Goal: Information Seeking & Learning: Learn about a topic

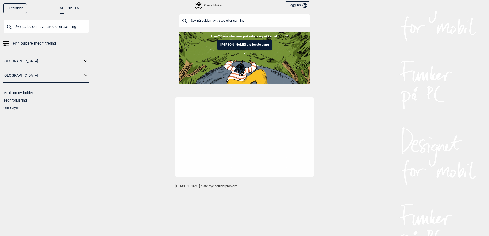
click at [222, 24] on input "text" at bounding box center [245, 20] width 132 height 13
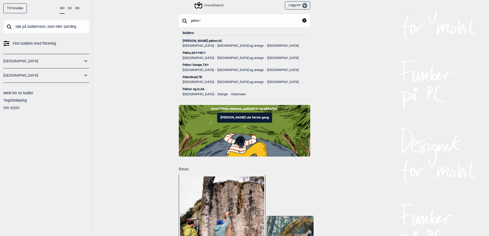
type input "pølse i"
click at [200, 63] on div "Pølse i lompe , 7A+" at bounding box center [245, 65] width 124 height 4
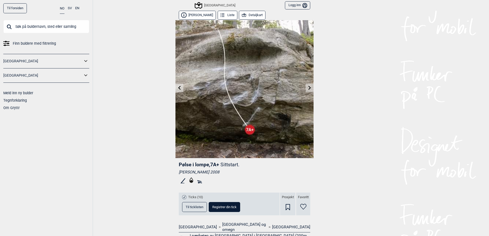
click at [228, 15] on button "Liste" at bounding box center [228, 15] width 20 height 9
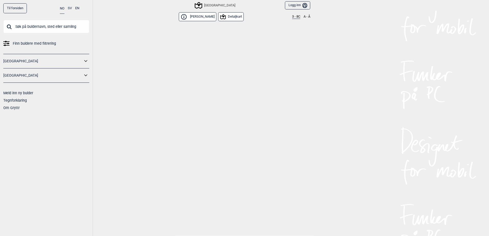
scroll to position [7638, 0]
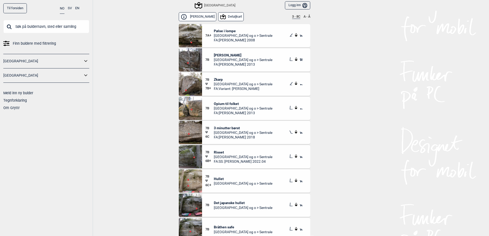
click at [231, 18] on button "Detaljkart" at bounding box center [231, 16] width 26 height 9
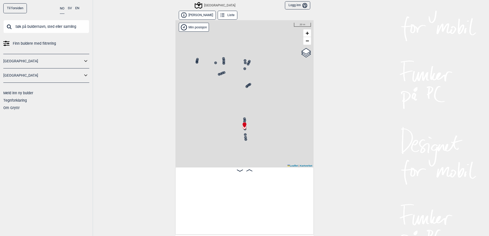
scroll to position [0, 13536]
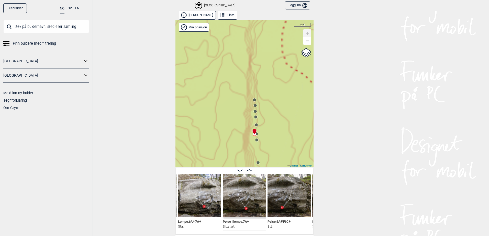
click at [255, 98] on div "Speidersteinen Barnehageveggen Cowboyveggen Bølerveggen [GEOGRAPHIC_DATA]" at bounding box center [245, 93] width 138 height 147
click at [255, 101] on div "Speidersteinen Barnehageveggen Cowboyveggen Bølerveggen [GEOGRAPHIC_DATA]" at bounding box center [245, 93] width 138 height 147
click at [253, 101] on circle at bounding box center [254, 100] width 3 height 3
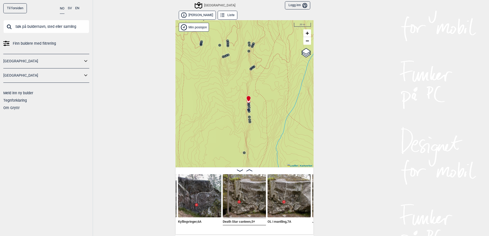
drag, startPoint x: 265, startPoint y: 132, endPoint x: 257, endPoint y: 86, distance: 46.6
click at [257, 84] on div "Speidersteinen Barnehageveggen Cowboyveggen Bølerveggen [GEOGRAPHIC_DATA]" at bounding box center [245, 93] width 138 height 147
click at [236, 199] on img at bounding box center [244, 196] width 43 height 43
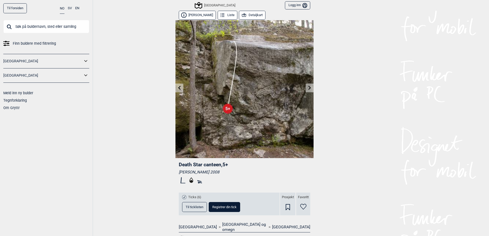
click at [309, 89] on icon at bounding box center [310, 88] width 4 height 4
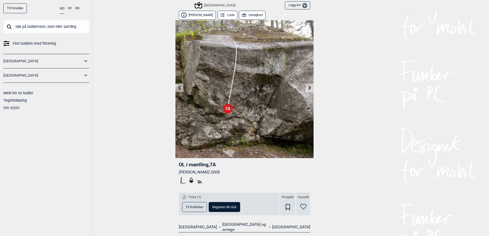
click at [309, 89] on icon at bounding box center [310, 88] width 4 height 4
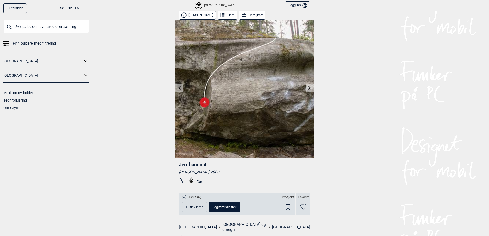
click at [309, 89] on icon at bounding box center [310, 88] width 4 height 4
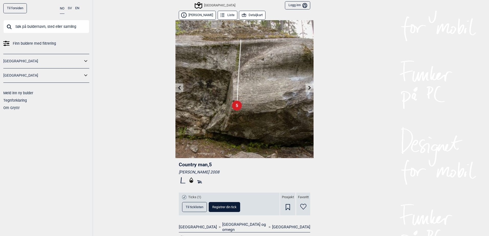
click at [309, 89] on icon at bounding box center [310, 88] width 4 height 4
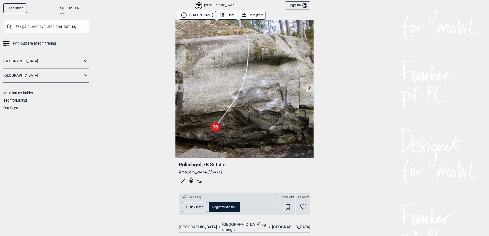
click at [309, 89] on icon at bounding box center [310, 88] width 4 height 4
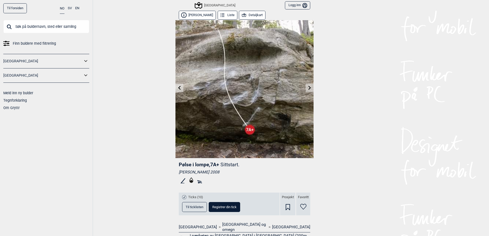
click at [176, 89] on link at bounding box center [180, 88] width 8 height 8
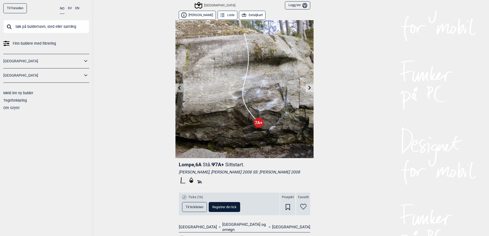
click at [311, 88] on link at bounding box center [310, 88] width 8 height 8
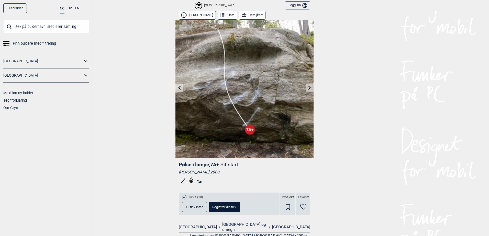
click at [311, 88] on link at bounding box center [310, 88] width 8 height 8
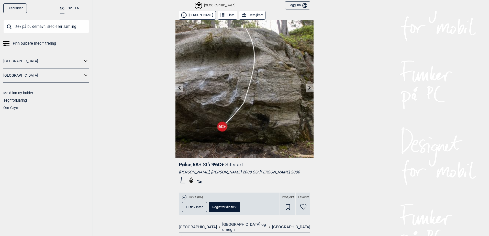
click at [309, 88] on icon at bounding box center [310, 88] width 3 height 4
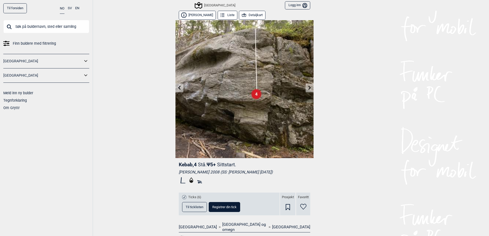
click at [307, 91] on link at bounding box center [310, 88] width 8 height 8
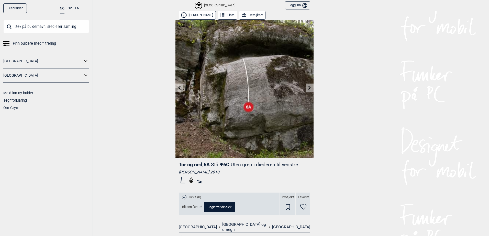
click at [307, 91] on link at bounding box center [310, 88] width 8 height 8
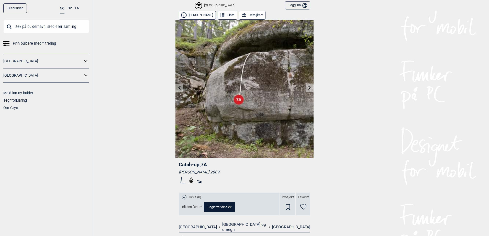
click at [307, 91] on link at bounding box center [310, 88] width 8 height 8
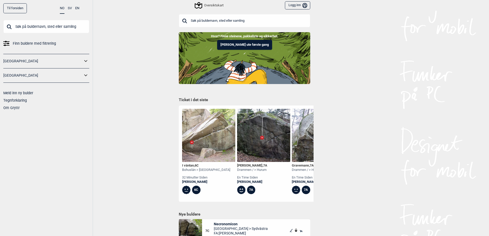
click at [210, 18] on input "text" at bounding box center [245, 20] width 132 height 13
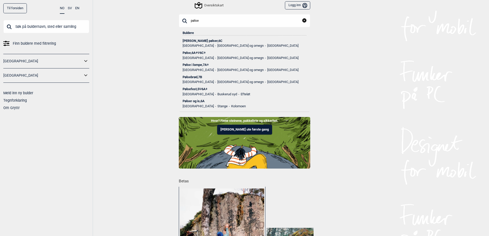
type input "pølse"
click at [200, 68] on ul "Norge Oslo og omegn Sentrale Østmarka" at bounding box center [245, 69] width 124 height 5
click at [194, 62] on li "Pølse i lompe , 7A+ Norge Oslo og omegn Sentrale Østmarka" at bounding box center [245, 66] width 124 height 12
click at [194, 64] on div "Pølse i lompe , 7A+" at bounding box center [245, 65] width 124 height 4
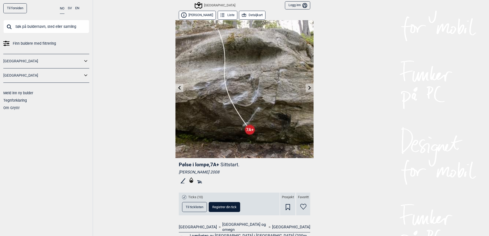
click at [251, 17] on button "Detaljkart" at bounding box center [252, 15] width 27 height 9
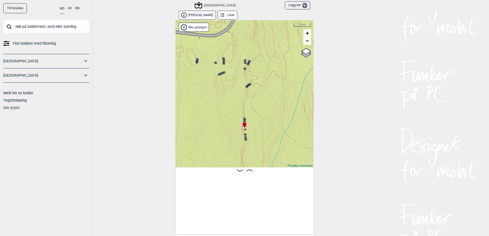
scroll to position [0, 13536]
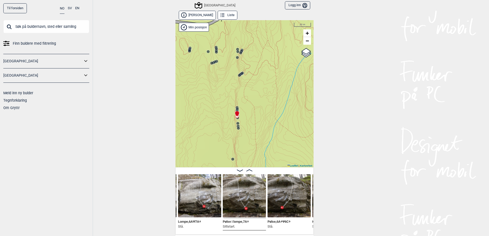
drag, startPoint x: 252, startPoint y: 80, endPoint x: 246, endPoint y: 34, distance: 45.8
click at [246, 35] on div "Speidersteinen Barnehageveggen Cowboyveggen Bølerveggen [GEOGRAPHIC_DATA]" at bounding box center [245, 93] width 138 height 147
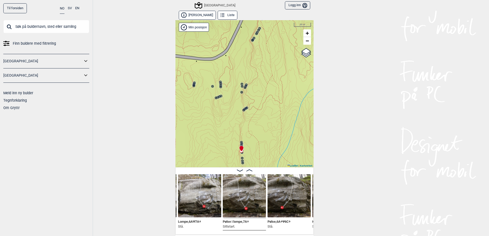
drag, startPoint x: 255, startPoint y: 97, endPoint x: 260, endPoint y: 158, distance: 61.9
click at [260, 160] on div "Speidersteinen Barnehageveggen Cowboyveggen Bølerveggen [GEOGRAPHIC_DATA]" at bounding box center [245, 93] width 138 height 147
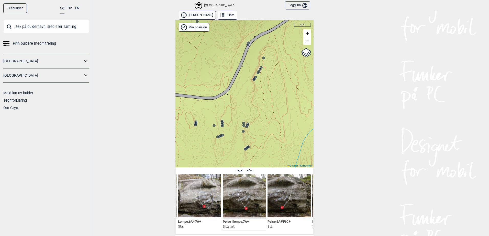
drag, startPoint x: 256, startPoint y: 102, endPoint x: 255, endPoint y: 126, distance: 24.6
click at [255, 127] on div "Speidersteinen Barnehageveggen Cowboyveggen Bølerveggen [GEOGRAPHIC_DATA]" at bounding box center [245, 93] width 138 height 147
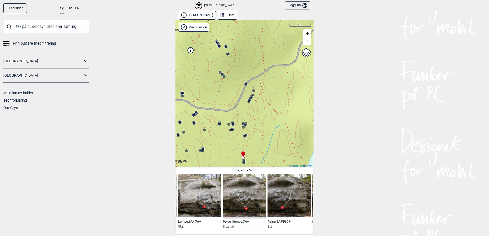
click at [245, 85] on circle at bounding box center [245, 84] width 3 height 3
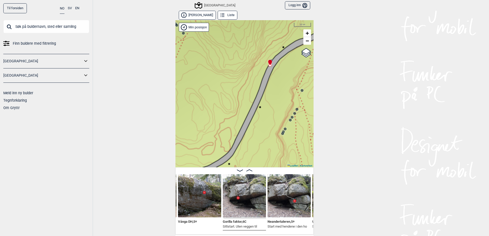
click at [244, 188] on img at bounding box center [244, 196] width 43 height 43
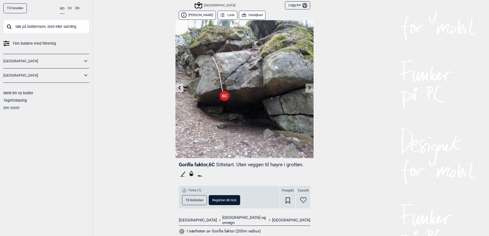
click at [309, 89] on icon at bounding box center [310, 88] width 4 height 4
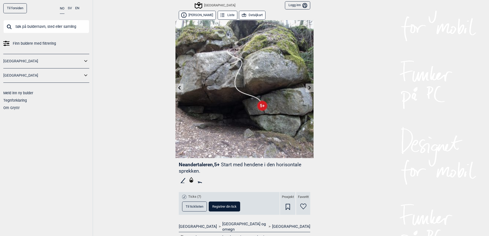
click at [306, 91] on link at bounding box center [310, 88] width 8 height 8
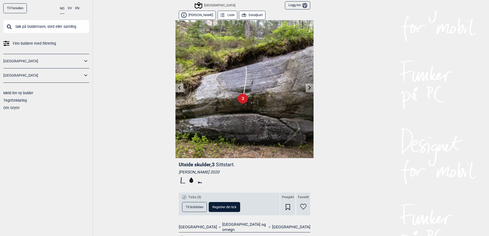
click at [241, 15] on icon at bounding box center [244, 16] width 6 height 6
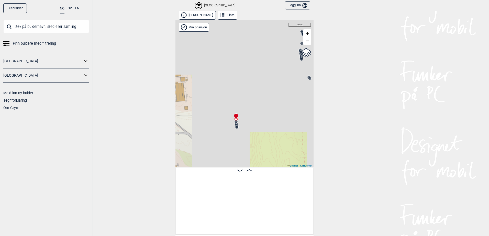
scroll to position [0, 5925]
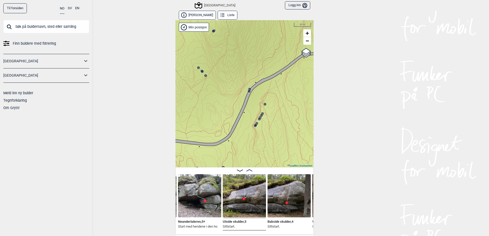
drag, startPoint x: 239, startPoint y: 107, endPoint x: 250, endPoint y: 28, distance: 79.5
click at [249, 29] on div "Speidersteinen Barnehageveggen Cowboyveggen Bølerveggen [GEOGRAPHIC_DATA]" at bounding box center [245, 93] width 138 height 147
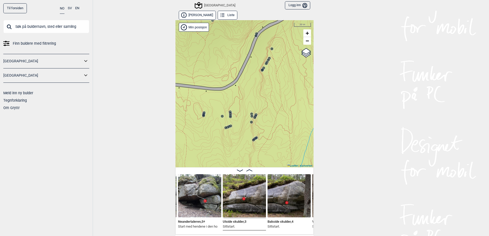
drag, startPoint x: 251, startPoint y: 103, endPoint x: 250, endPoint y: 31, distance: 71.9
click at [250, 31] on div "Speidersteinen Barnehageveggen Cowboyveggen Bølerveggen [GEOGRAPHIC_DATA]" at bounding box center [245, 93] width 138 height 147
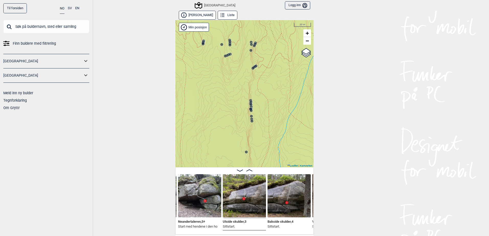
click at [249, 108] on circle at bounding box center [250, 109] width 3 height 3
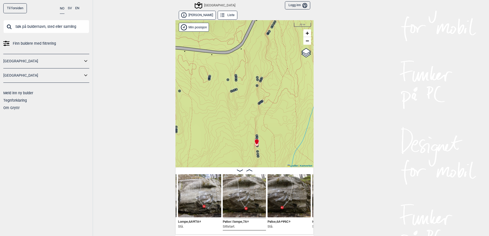
drag, startPoint x: 249, startPoint y: 112, endPoint x: 247, endPoint y: 73, distance: 38.7
click at [249, 74] on div "Speidersteinen Barnehageveggen Cowboyveggen Bølerveggen [GEOGRAPHIC_DATA]" at bounding box center [245, 93] width 138 height 147
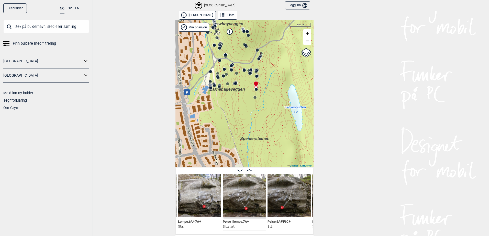
drag, startPoint x: 258, startPoint y: 107, endPoint x: 263, endPoint y: 111, distance: 5.8
click at [263, 111] on div "Speidersteinen Barnehageveggen Cowboyveggen Bølerveggen [GEOGRAPHIC_DATA]" at bounding box center [245, 93] width 138 height 147
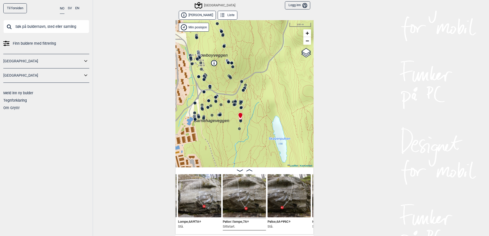
drag, startPoint x: 249, startPoint y: 87, endPoint x: 234, endPoint y: 118, distance: 34.6
click at [234, 118] on div "Speidersteinen Barnehageveggen Cowboyveggen Bølerveggen [GEOGRAPHIC_DATA]" at bounding box center [245, 93] width 138 height 147
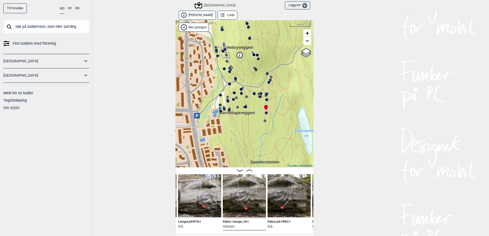
drag, startPoint x: 217, startPoint y: 95, endPoint x: 243, endPoint y: 86, distance: 27.5
click at [242, 86] on icon at bounding box center [243, 88] width 4 height 4
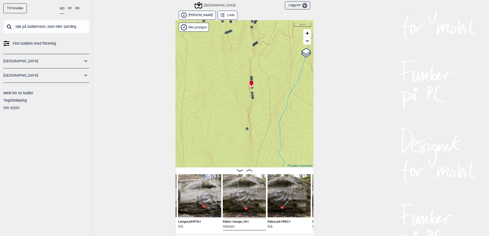
drag, startPoint x: 271, startPoint y: 116, endPoint x: 253, endPoint y: 79, distance: 40.8
click at [257, 61] on div "Speidersteinen Barnehageveggen Cowboyveggen Bølerveggen [GEOGRAPHIC_DATA]" at bounding box center [245, 93] width 138 height 147
drag, startPoint x: 251, startPoint y: 121, endPoint x: 285, endPoint y: 82, distance: 51.7
click at [285, 83] on div "Speidersteinen Barnehageveggen Cowboyveggen Bølerveggen [GEOGRAPHIC_DATA]" at bounding box center [245, 93] width 138 height 147
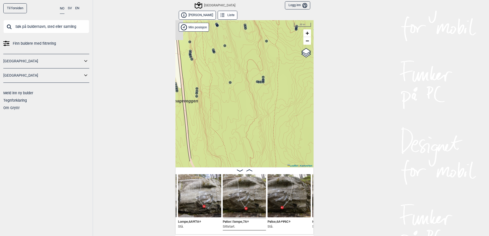
drag, startPoint x: 275, startPoint y: 95, endPoint x: 286, endPoint y: 151, distance: 57.2
click at [291, 157] on div "Speidersteinen Barnehageveggen Cowboyveggen Bølerveggen [GEOGRAPHIC_DATA]" at bounding box center [245, 93] width 138 height 147
click at [197, 94] on icon at bounding box center [199, 95] width 4 height 4
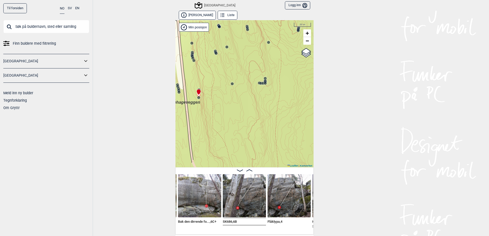
click at [197, 98] on circle at bounding box center [198, 97] width 3 height 3
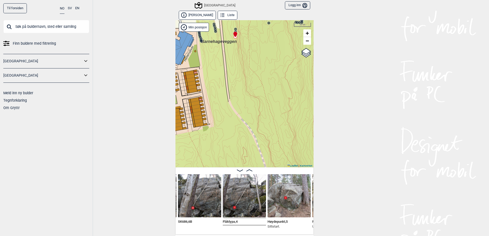
drag, startPoint x: 206, startPoint y: 112, endPoint x: 229, endPoint y: 52, distance: 64.0
click at [235, 50] on div "Speidersteinen Barnehageveggen Cowboyveggen Bølerveggen [GEOGRAPHIC_DATA]" at bounding box center [245, 93] width 138 height 147
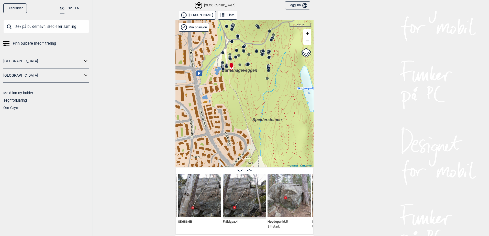
drag, startPoint x: 248, startPoint y: 105, endPoint x: 239, endPoint y: 100, distance: 10.7
click at [248, 110] on div "Speidersteinen Barnehageveggen Cowboyveggen Bølerveggen [GEOGRAPHIC_DATA]" at bounding box center [245, 93] width 138 height 147
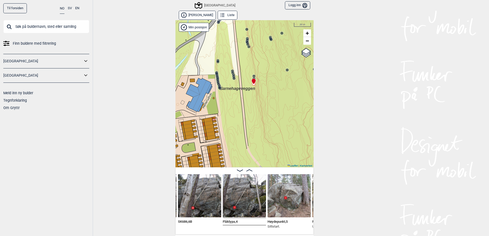
click at [247, 46] on circle at bounding box center [248, 46] width 3 height 3
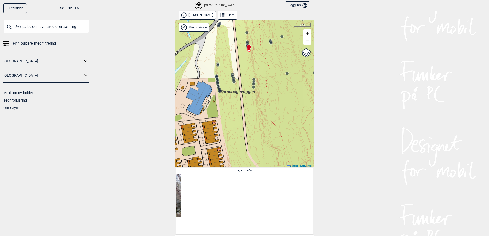
scroll to position [0, 10473]
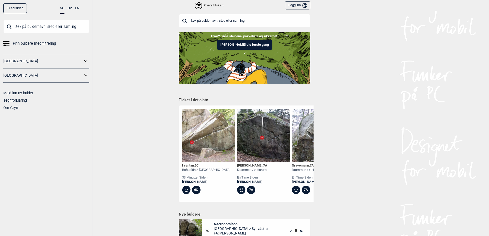
click at [206, 19] on input "text" at bounding box center [245, 20] width 132 height 13
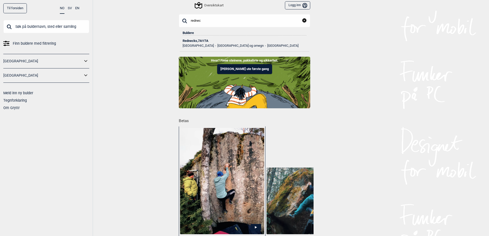
type input "rednec"
click at [202, 41] on span "Ψ" at bounding box center [203, 41] width 2 height 4
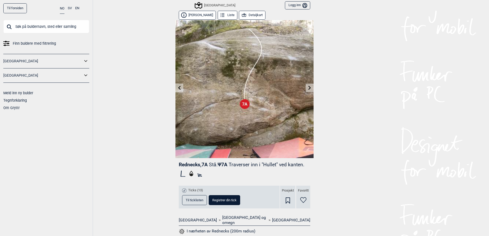
click at [246, 17] on button "Detaljkart" at bounding box center [252, 15] width 27 height 9
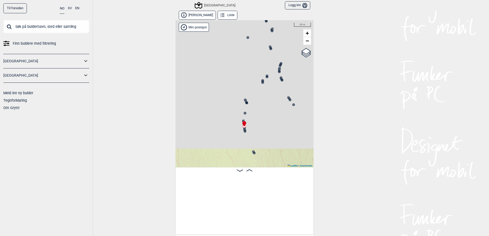
scroll to position [0, 3935]
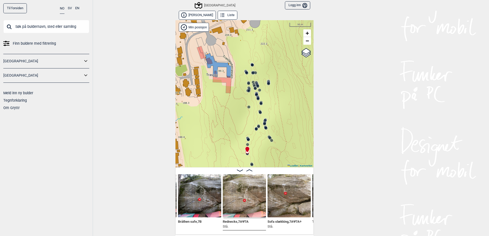
drag, startPoint x: 258, startPoint y: 106, endPoint x: 264, endPoint y: 160, distance: 53.8
click at [264, 160] on div "Speidersteinen Barnehageveggen Cowboyveggen Bølerveggen [GEOGRAPHIC_DATA]" at bounding box center [245, 93] width 138 height 147
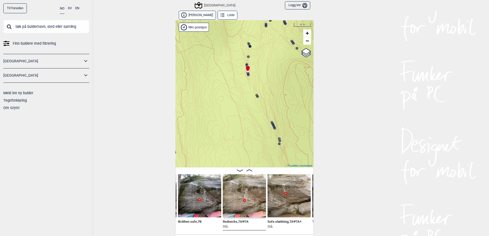
drag, startPoint x: 253, startPoint y: 147, endPoint x: 266, endPoint y: 62, distance: 85.6
click at [266, 62] on div "Speidersteinen Barnehageveggen Cowboyveggen Bølerveggen [GEOGRAPHIC_DATA]" at bounding box center [245, 93] width 138 height 147
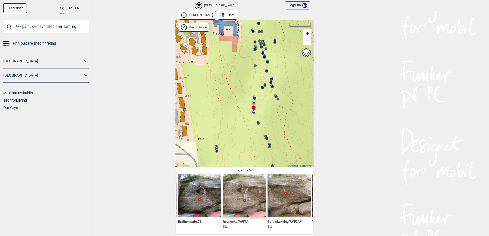
drag, startPoint x: 264, startPoint y: 75, endPoint x: 266, endPoint y: 135, distance: 59.9
click at [266, 135] on div "Speidersteinen Barnehageveggen Cowboyveggen Bølerveggen [GEOGRAPHIC_DATA]" at bounding box center [245, 93] width 138 height 147
click at [246, 185] on img at bounding box center [244, 196] width 43 height 43
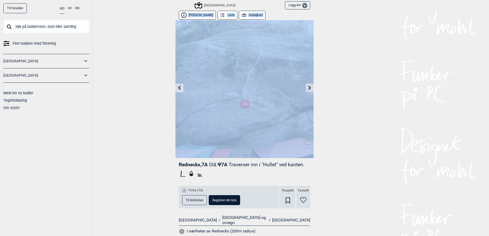
click at [183, 21] on main "Nedre Hellerud Liste Detaljkart Rednecks , 7A Stå. Ψ 7A Traverser inn i "Hullet…" at bounding box center [245, 123] width 138 height 225
drag, startPoint x: 183, startPoint y: 21, endPoint x: 178, endPoint y: 25, distance: 6.6
click at [177, 23] on img at bounding box center [245, 89] width 138 height 138
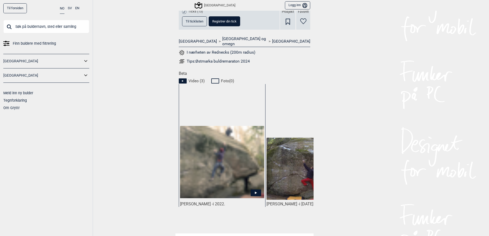
scroll to position [230, 0]
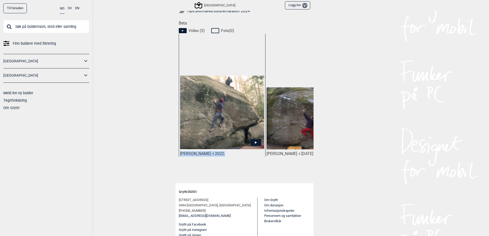
drag, startPoint x: 229, startPoint y: 167, endPoint x: 240, endPoint y: 169, distance: 11.4
click at [240, 169] on div "[PERSON_NAME] - i 2022. [PERSON_NAME] - i [DATE]." at bounding box center [246, 105] width 135 height 143
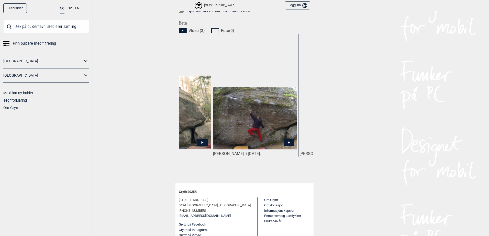
scroll to position [0, 71]
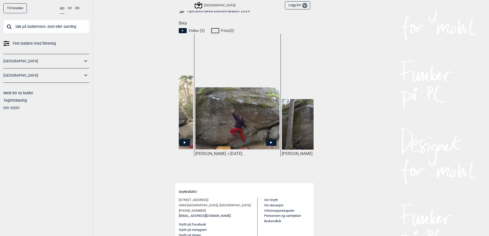
click at [265, 162] on div "[PERSON_NAME] - i [DATE]." at bounding box center [237, 105] width 86 height 143
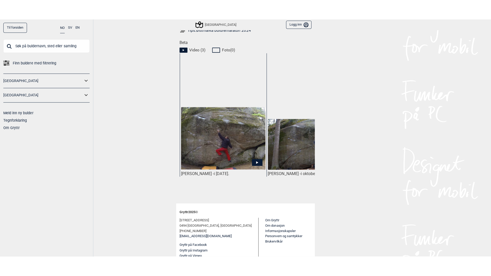
scroll to position [0, 125]
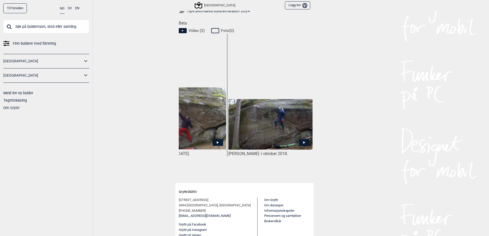
click at [307, 139] on icon at bounding box center [304, 142] width 10 height 7
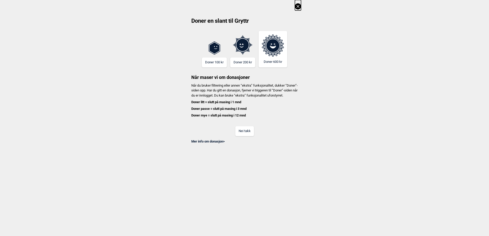
click at [246, 136] on button "Nei takk" at bounding box center [244, 131] width 19 height 10
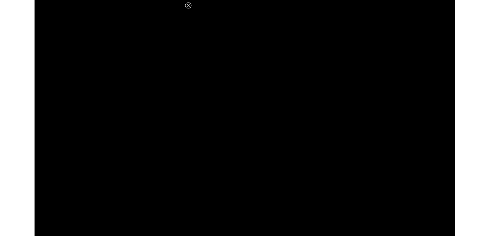
scroll to position [230, 0]
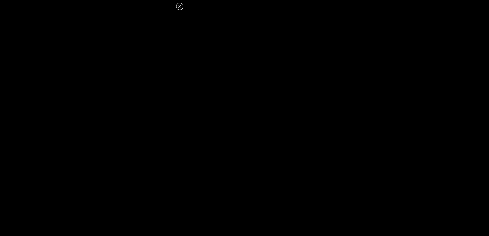
click at [179, 7] on icon at bounding box center [180, 6] width 6 height 6
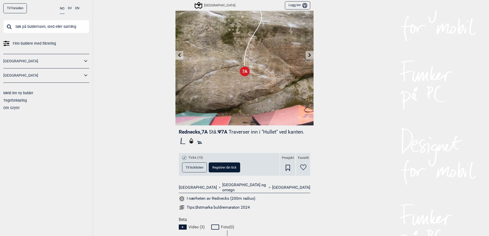
scroll to position [0, 0]
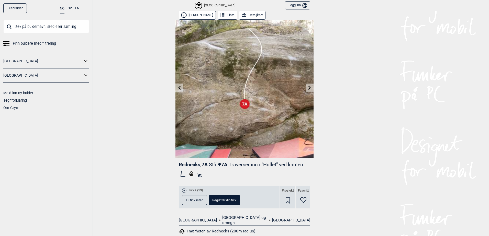
click at [220, 13] on icon at bounding box center [223, 16] width 6 height 6
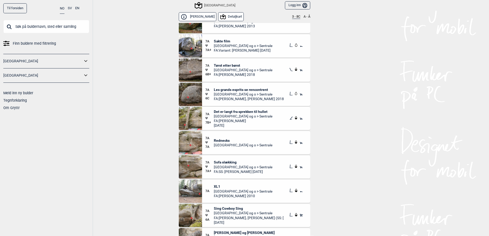
click at [54, 28] on input "text" at bounding box center [46, 26] width 86 height 13
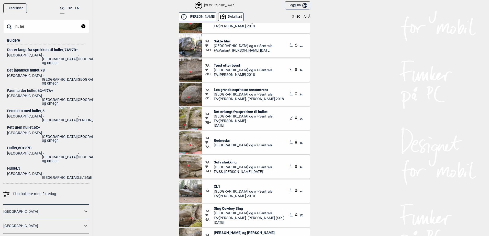
type input "hullet"
click at [21, 146] on div "Hullet , 6C+ Ψ 7B" at bounding box center [46, 148] width 78 height 4
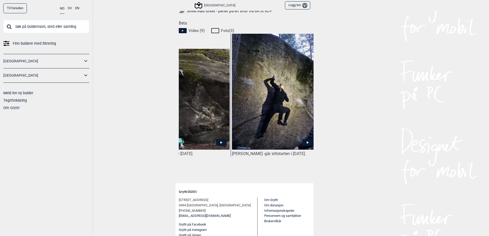
scroll to position [0, 32]
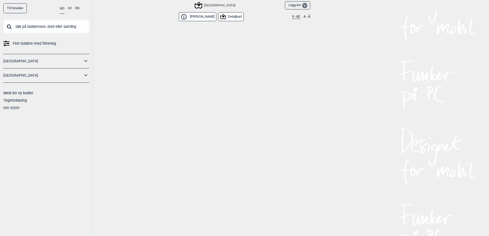
scroll to position [6823, 0]
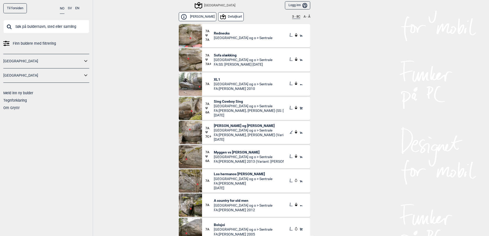
click at [219, 34] on span "Rednecks" at bounding box center [243, 33] width 59 height 5
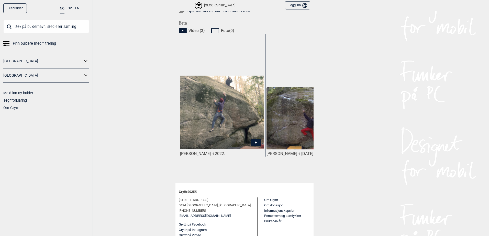
scroll to position [0, 125]
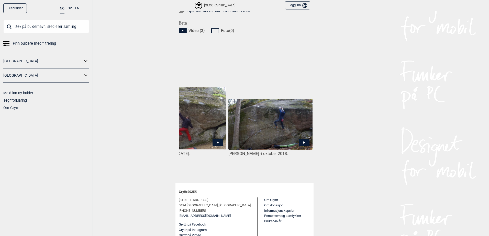
click at [278, 133] on img at bounding box center [271, 124] width 84 height 51
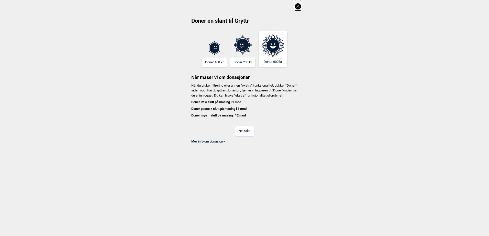
click at [240, 136] on button "Nei takk" at bounding box center [244, 131] width 19 height 10
